Goal: Use online tool/utility: Use online tool/utility

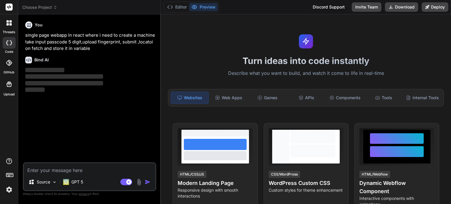
scroll to position [49, 0]
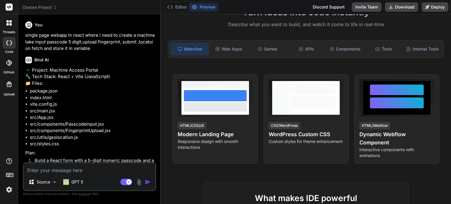
type textarea "x"
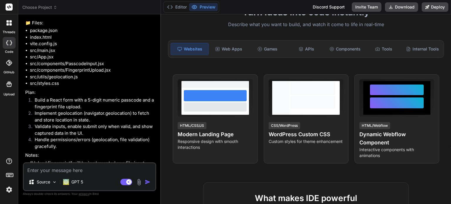
scroll to position [107, 0]
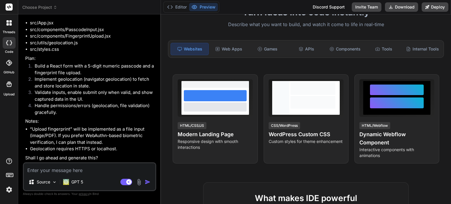
click at [27, 157] on p "Shall I go ahead and generate this?" at bounding box center [90, 158] width 130 height 7
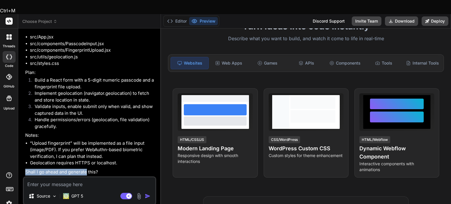
drag, startPoint x: 27, startPoint y: 157, endPoint x: 83, endPoint y: 156, distance: 56.1
click at [83, 169] on p "Shall I go ahead and generate this?" at bounding box center [90, 172] width 130 height 7
click at [52, 169] on p "Shall I go ahead and generate this?" at bounding box center [90, 172] width 130 height 7
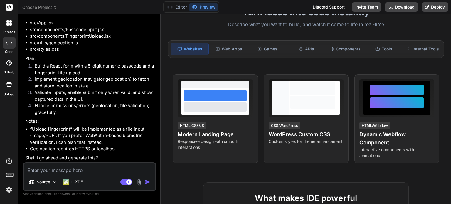
click at [71, 167] on textarea at bounding box center [90, 168] width 132 height 11
type textarea "y"
type textarea "x"
type textarea "ye"
type textarea "x"
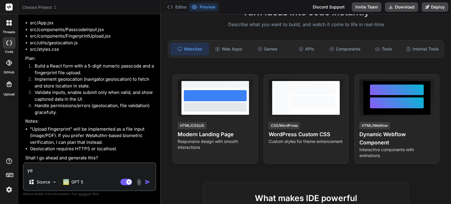
type textarea "yes"
type textarea "x"
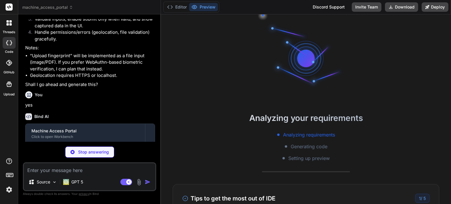
scroll to position [11, 0]
type textarea "x"
type textarea "})"
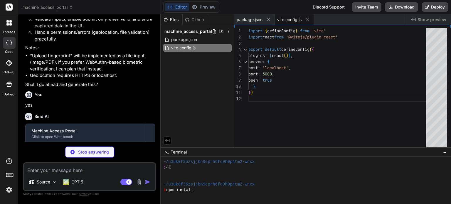
type textarea "x"
type textarea "<div id="root"></div> <script type="module" src="/src/main.jsx"></script> </bod…"
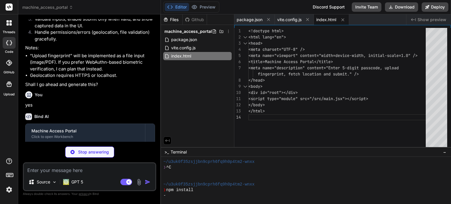
type textarea "x"
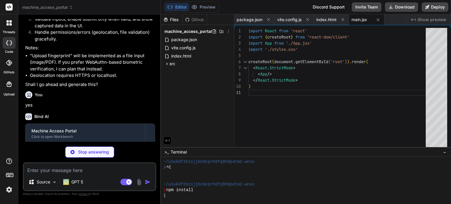
scroll to position [258, 0]
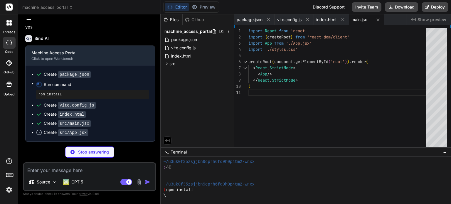
type textarea "x"
type textarea "anywhere in this demo.</p> </footer> </div> ) }"
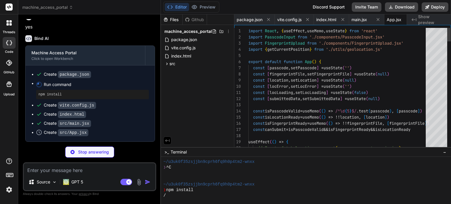
scroll to position [0, 13]
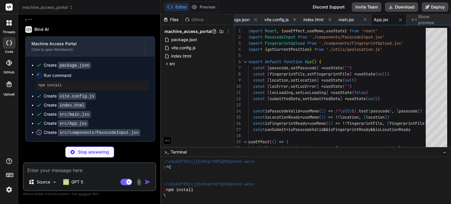
type textarea "x"
type textarea "</div> ) }"
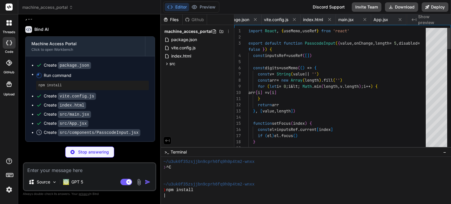
scroll to position [0, 63]
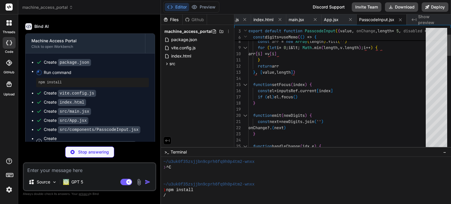
type textarea "x"
type textarea "/> </div> {error && <p className="hint error">{error}</p>} </div> ) }"
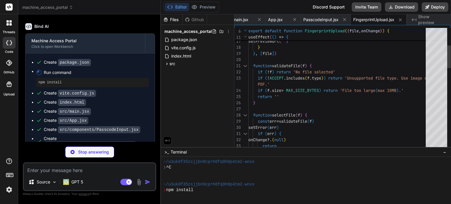
type textarea "x"
type textarea "if (err.code === 2) msg = 'Location unavailable' if (err.code === 3) msg = 'Loc…"
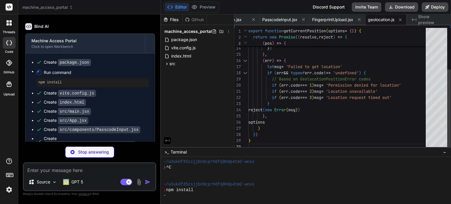
type textarea "x"
type textarea ".fileMeta { color: var(--muted); font-size: 12px; }"
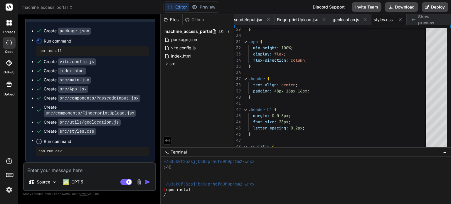
scroll to position [51, 0]
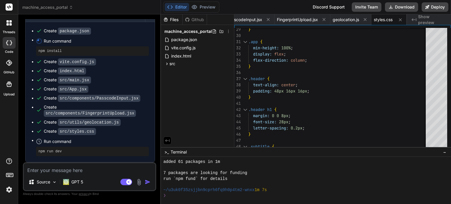
type textarea "x"
type textarea "<div id="root"></div> <script type="module" src="/src/main.jsx"></script> </bod…"
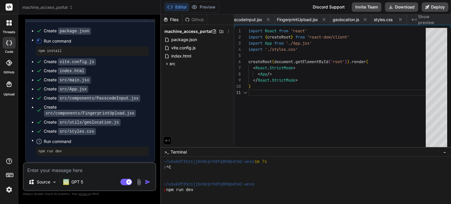
scroll to position [79, 0]
type textarea ".fileMeta { color: var(--muted); font-size: 12px; }"
type textarea "x"
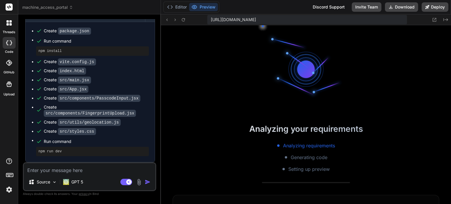
scroll to position [85, 0]
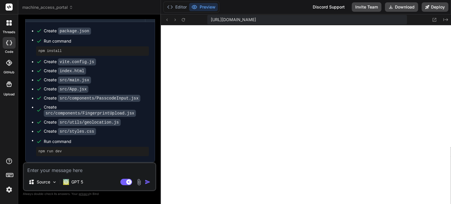
click at [88, 175] on div "Source GPT 5 Agent Mode. When this toggle is activated, AI automatically makes …" at bounding box center [89, 176] width 133 height 29
click at [74, 172] on textarea at bounding box center [90, 168] width 132 height 11
type textarea "f"
type textarea "x"
type textarea "fi"
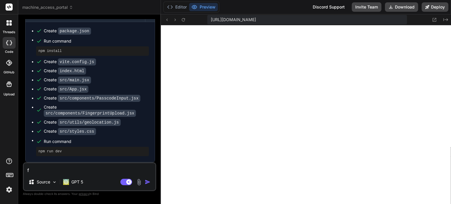
type textarea "x"
type textarea "fix"
type textarea "x"
click at [59, 167] on textarea "fix" at bounding box center [90, 168] width 132 height 11
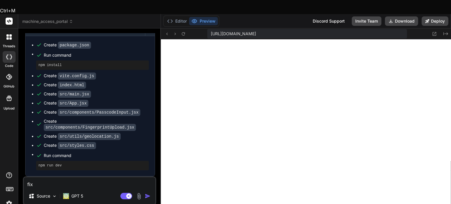
paste textarea "[plugin:vite:react-babel] /home/u3uk0f35zsjjbn9cprh6fq9h0p4tm2-wnxx/src/compone…"
type textarea "[plugin:vite:react-babel] /home/u3uk0f35zsjjbn9cprh6fq9h0p4tm2-wnxx/src/compone…"
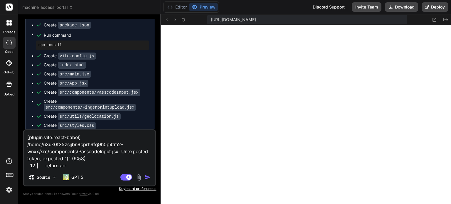
type textarea "x"
type textarea "[plugin:vite:react-babel] /home/u3uk0f35zsjjbn9cprh6fq9h0p4tm2-wnxx/src/compone…"
type textarea "x"
type textarea "[plugin:vite:react-babel] /home/u3uk0f35zsjjbn9cprh6fq9h0p4tm2-wnxx/src/compone…"
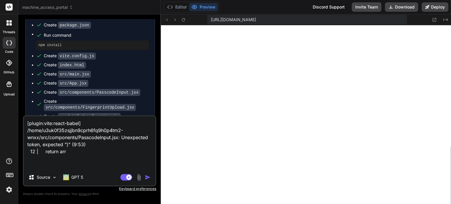
type textarea "x"
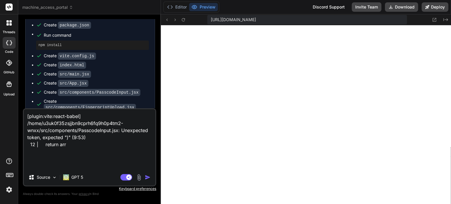
type textarea "[plugin:vite:react-babel] /home/u3uk0f35zsjjbn9cprh6fq9h0p4tm2-wnxx/src/compone…"
type textarea "x"
type textarea "[plugin:vite:react-babel] /home/u3uk0f35zsjjbn9cprh6fq9h0p4tm2-wnxx/src/compone…"
type textarea "x"
type textarea "[plugin:vite:react-babel] /home/u3uk0f35zsjjbn9cprh6fq9h0p4tm2-wnxx/src/compone…"
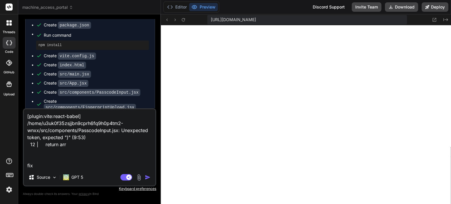
type textarea "x"
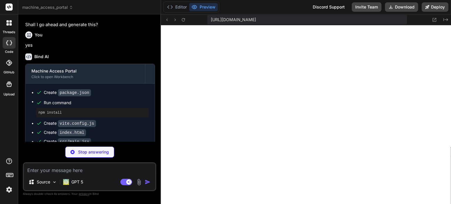
scroll to position [270, 0]
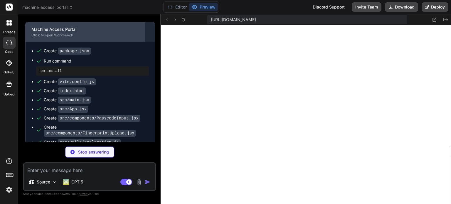
type textarea "x"
type textarea "</div> ) }"
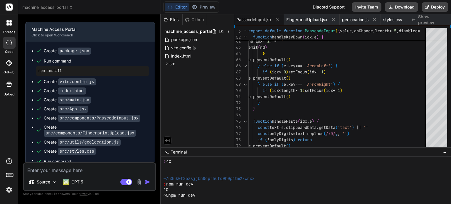
type textarea "x"
